Goal: Task Accomplishment & Management: Use online tool/utility

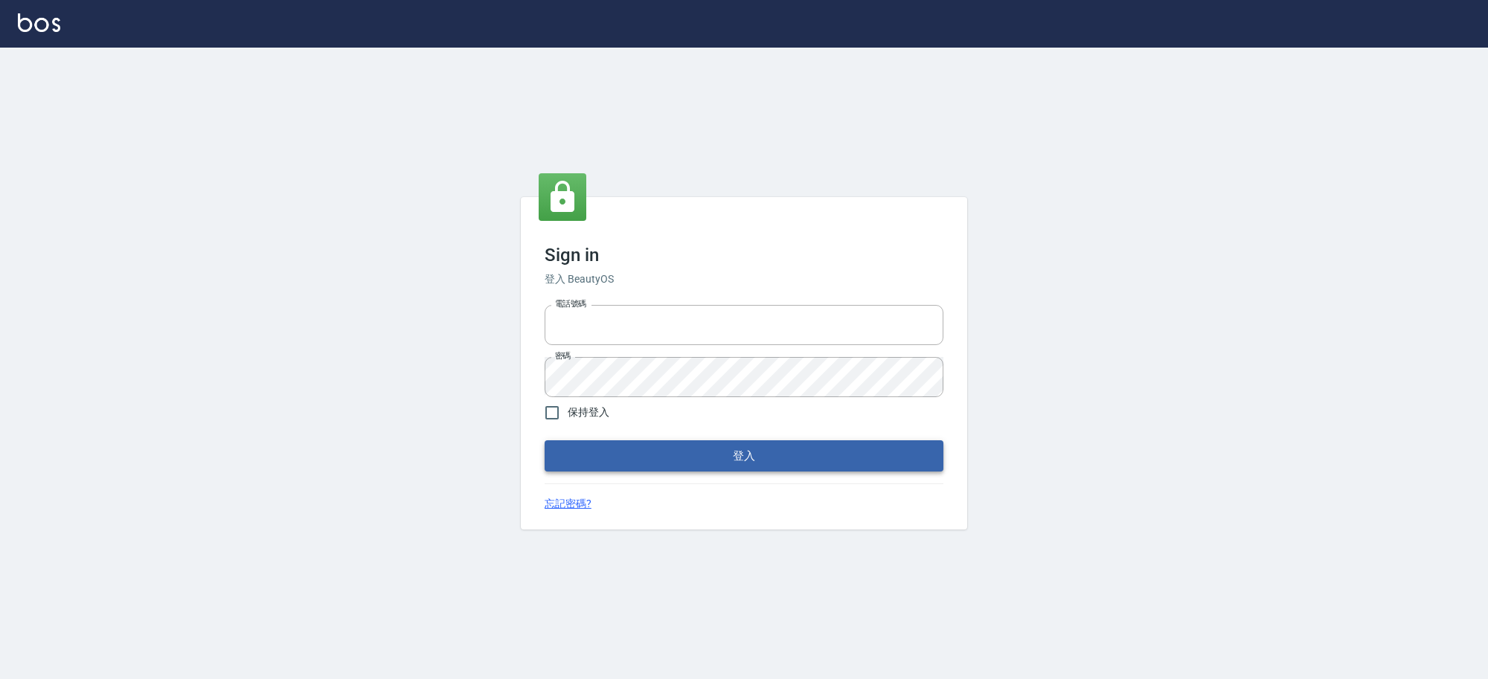
type input "0229521268"
click at [614, 447] on button "登入" at bounding box center [743, 455] width 399 height 31
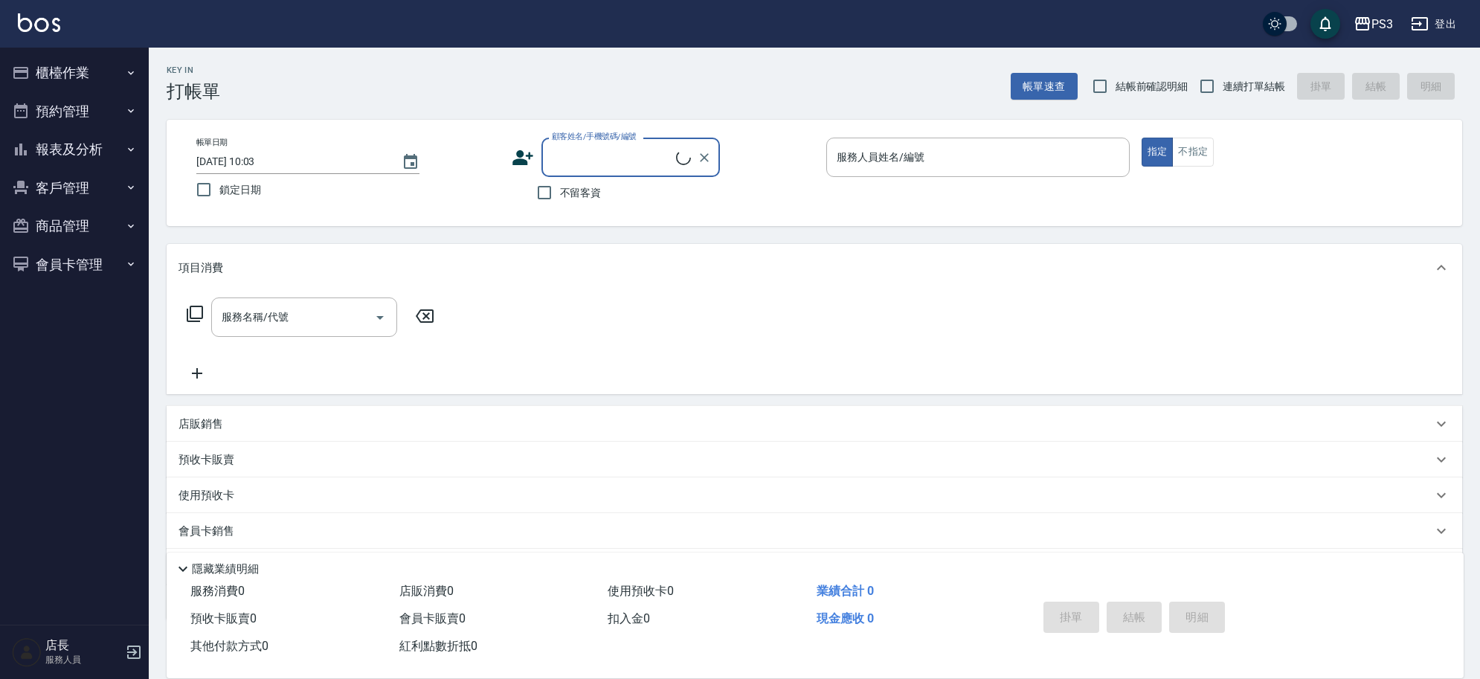
click at [127, 68] on icon "button" at bounding box center [131, 73] width 12 height 12
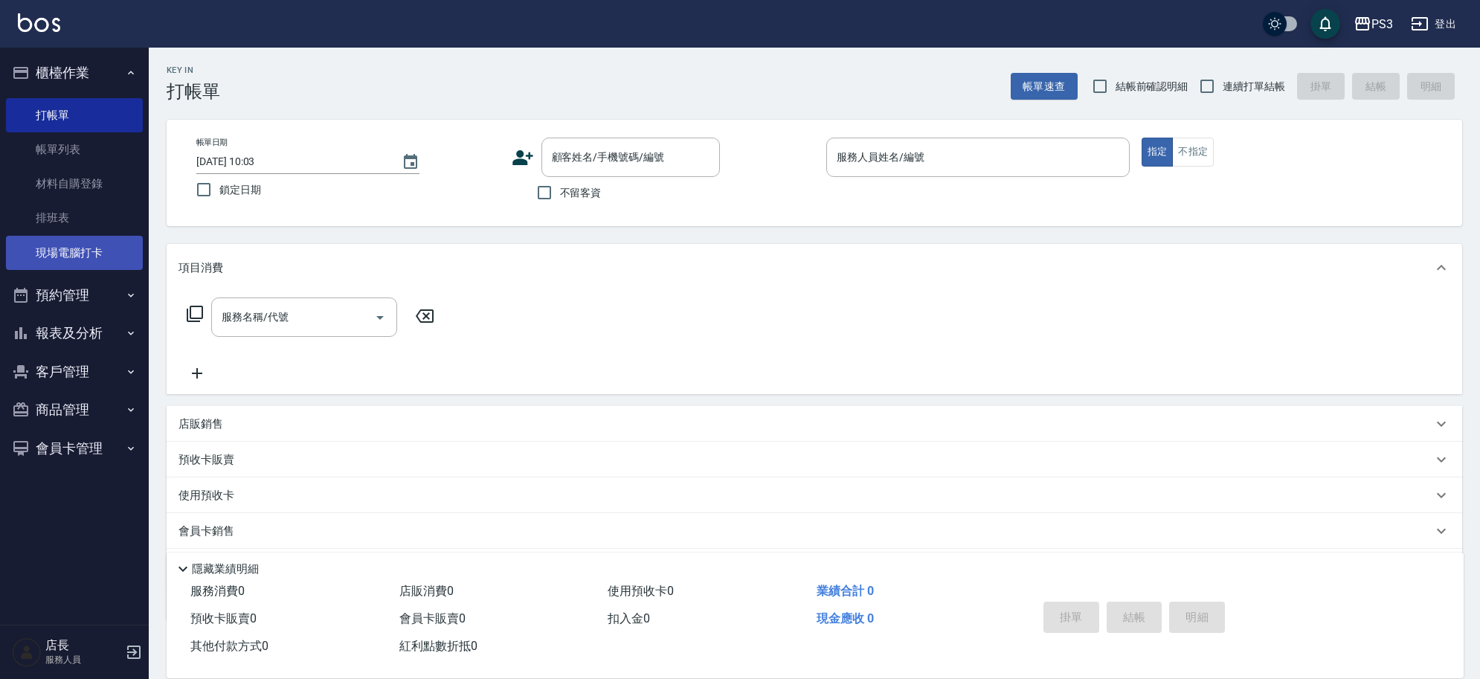
click at [112, 242] on link "現場電腦打卡" at bounding box center [74, 253] width 137 height 34
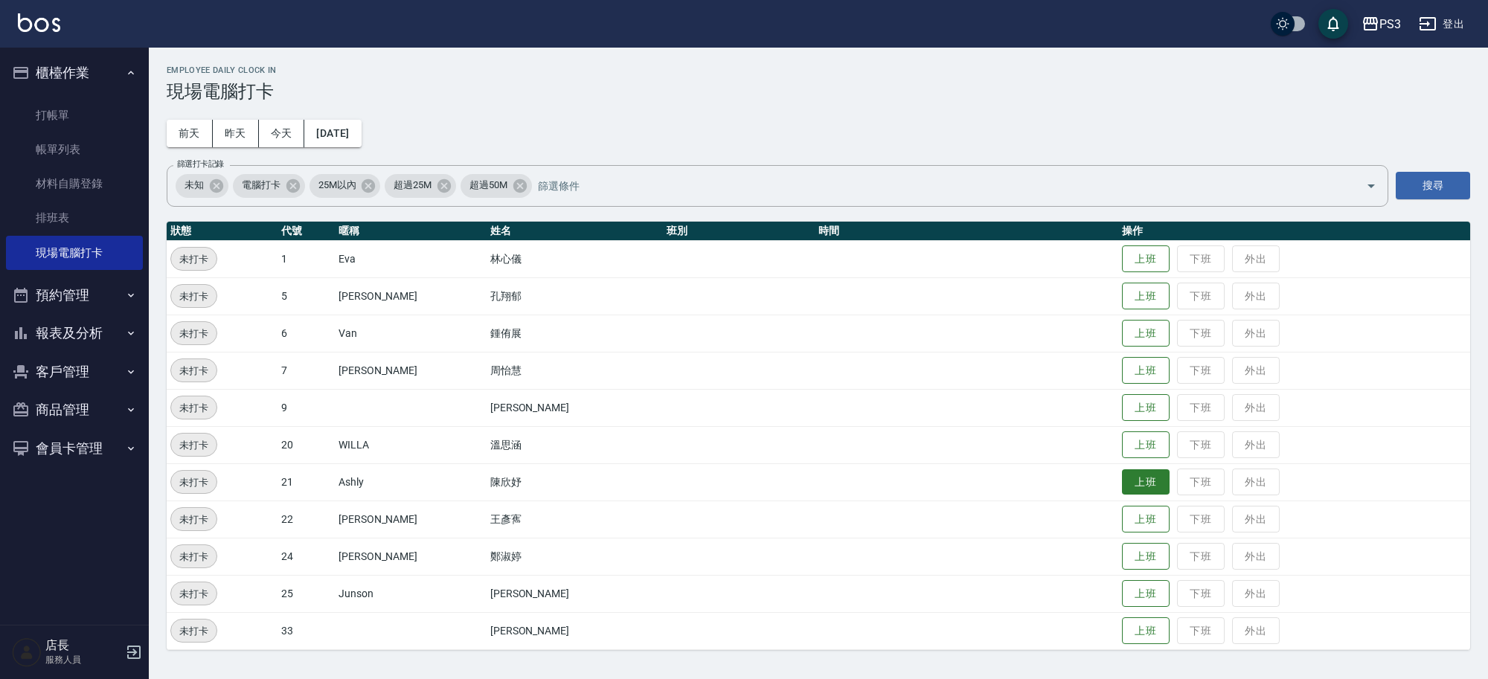
click at [1124, 482] on button "上班" at bounding box center [1146, 482] width 48 height 26
click at [1122, 369] on button "上班" at bounding box center [1146, 371] width 48 height 26
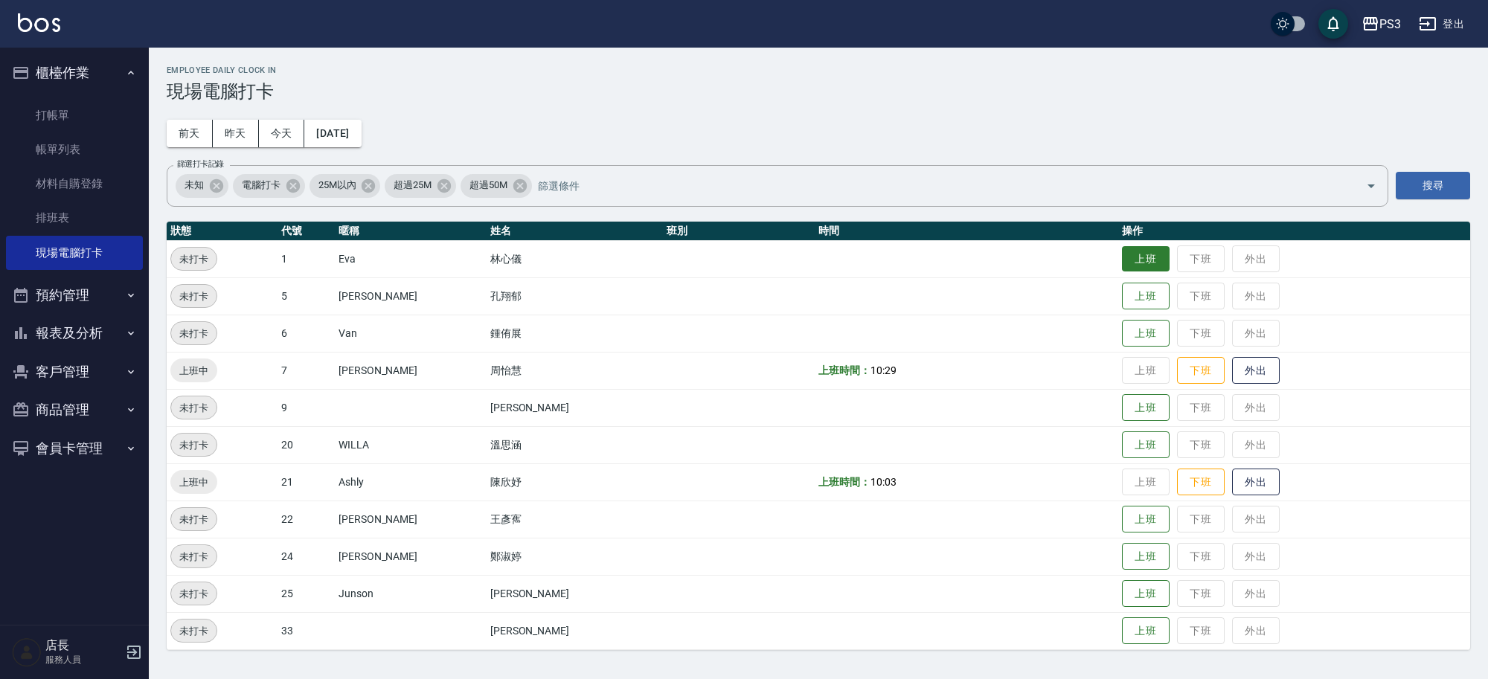
click at [1122, 260] on button "上班" at bounding box center [1146, 259] width 48 height 26
click at [1122, 329] on button "上班" at bounding box center [1146, 334] width 48 height 26
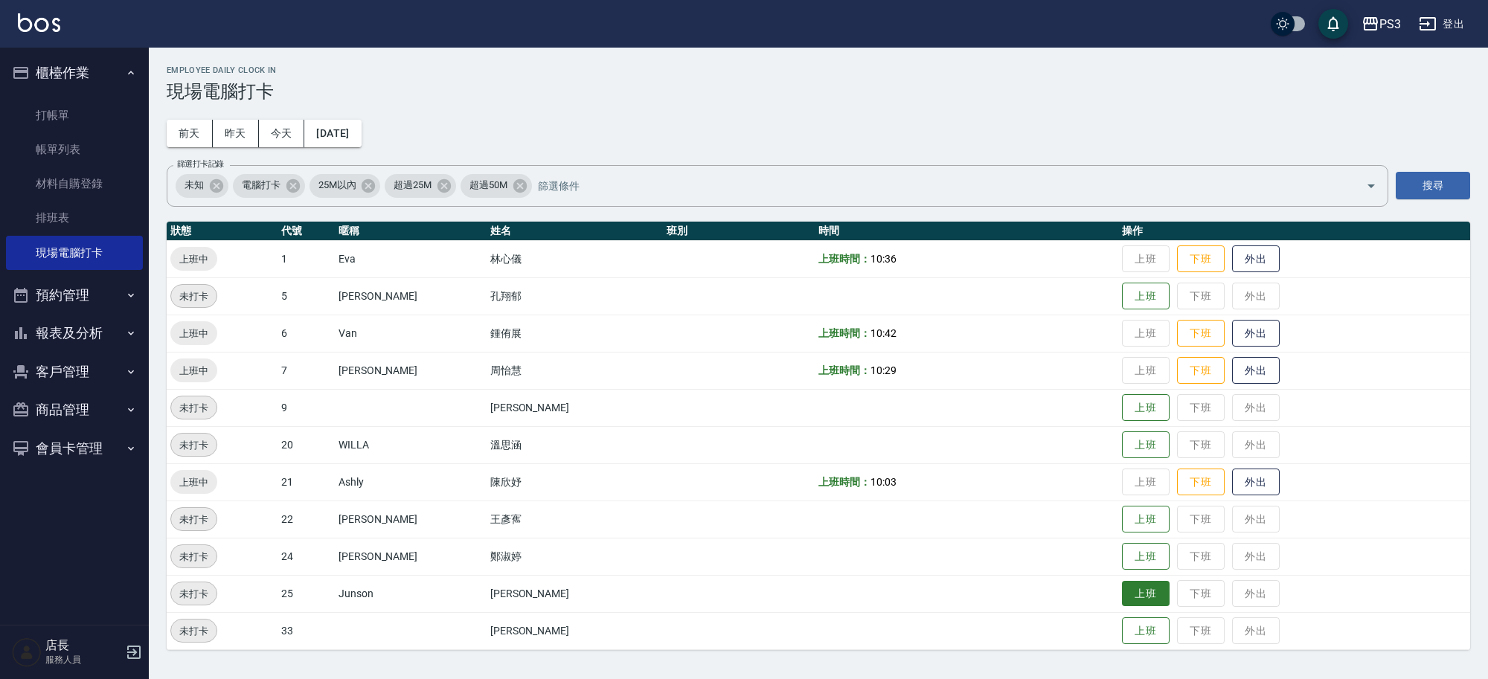
click at [1122, 603] on button "上班" at bounding box center [1146, 594] width 48 height 26
